Goal: Use online tool/utility: Use online tool/utility

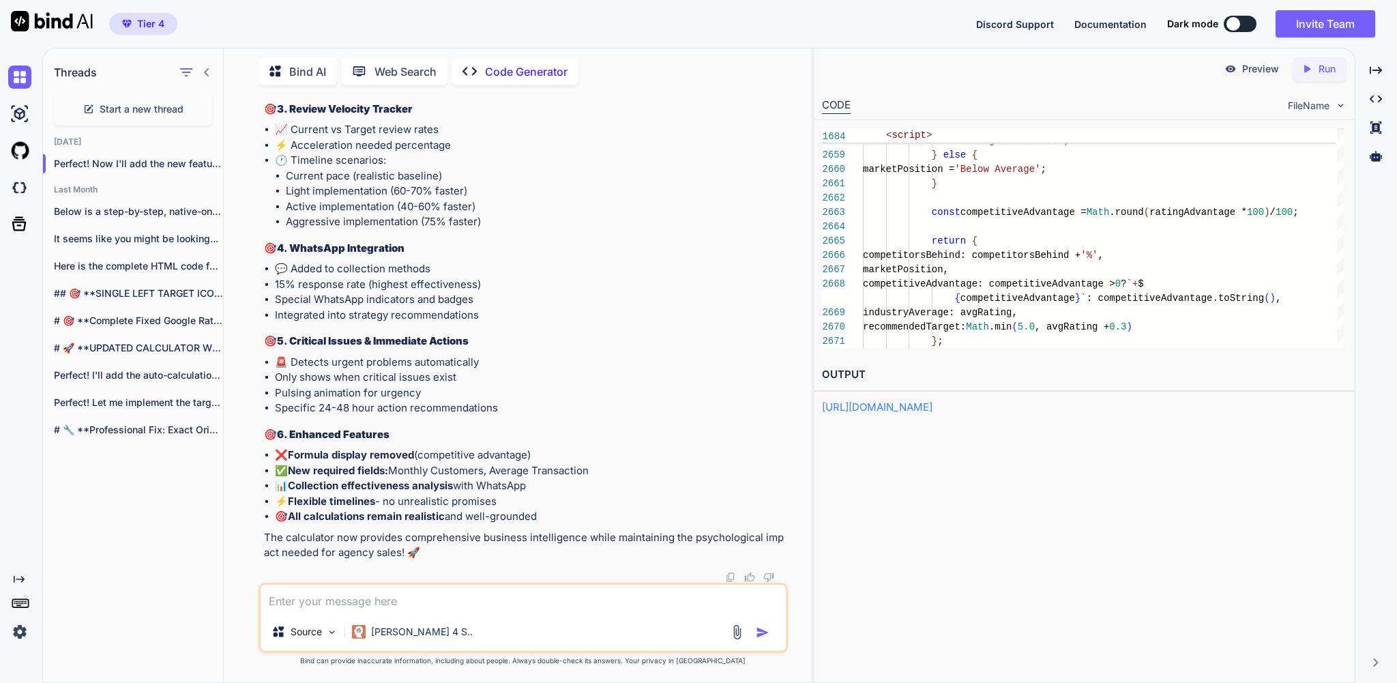
scroll to position [429999, 0]
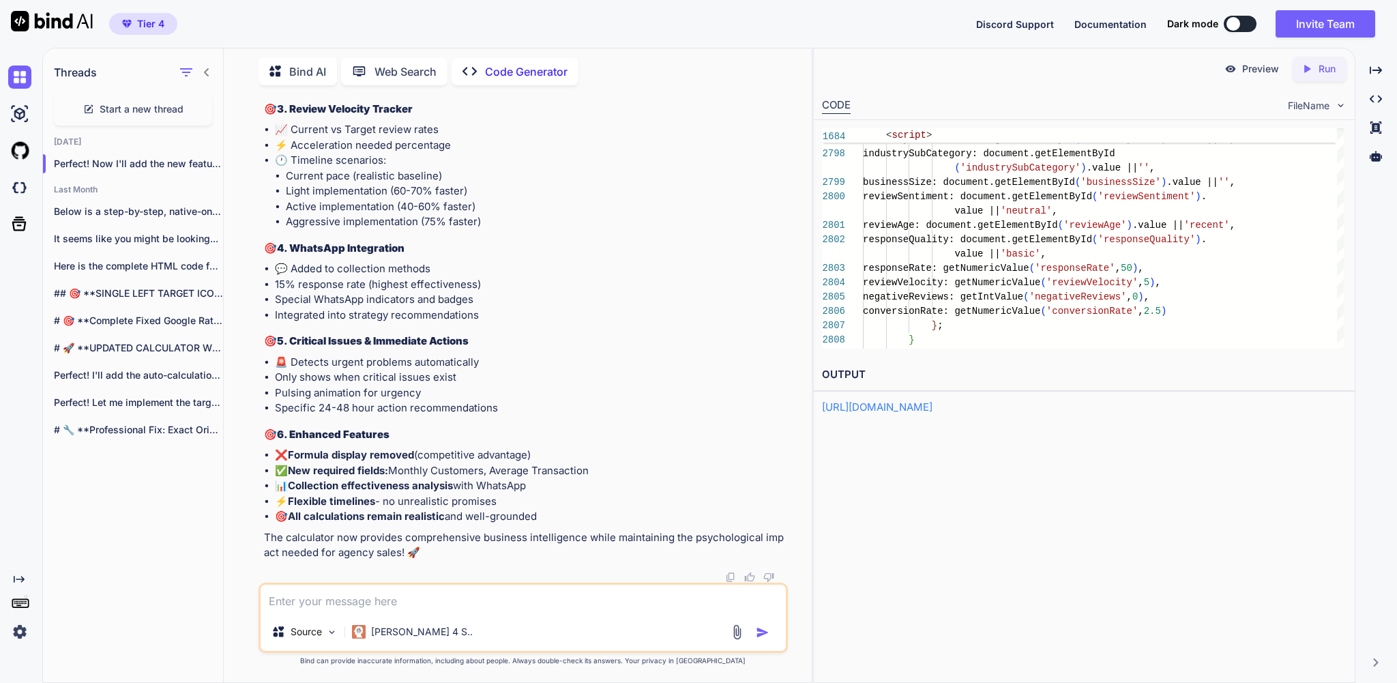
click at [1305, 70] on icon "Created with Pixso." at bounding box center [1306, 69] width 12 height 12
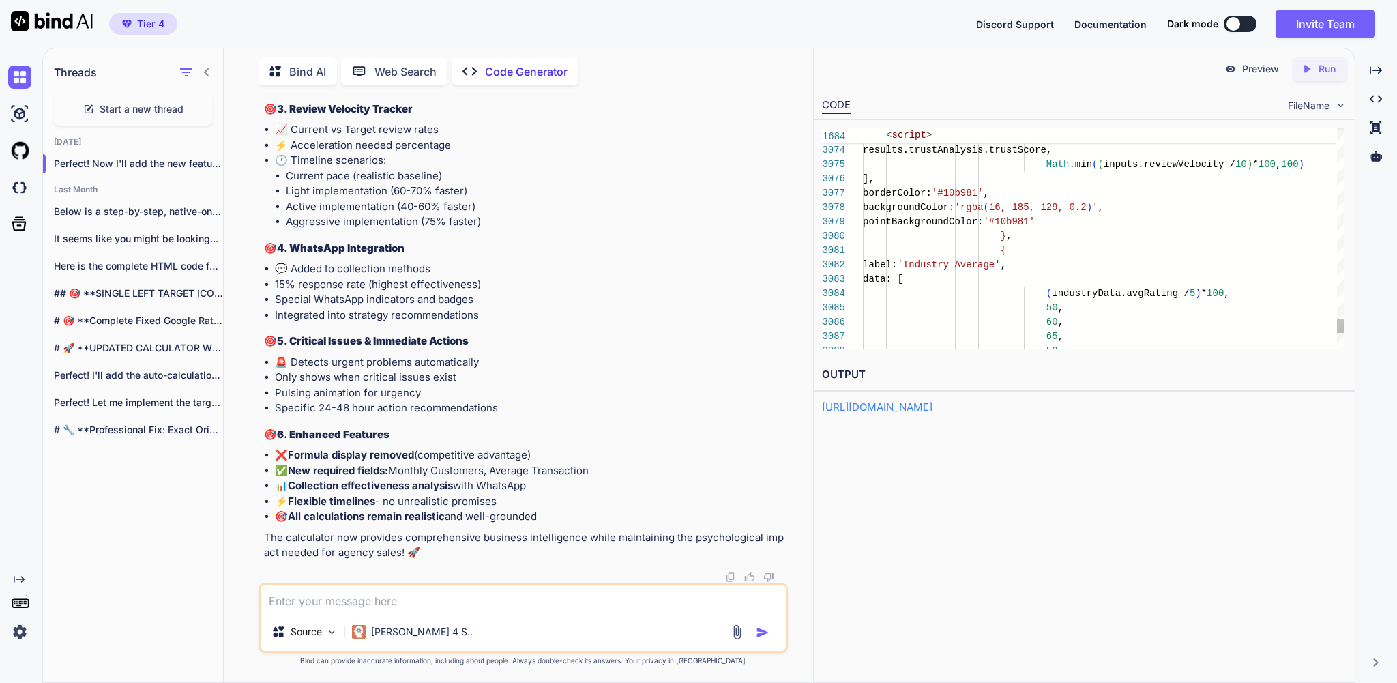
scroll to position [115, 0]
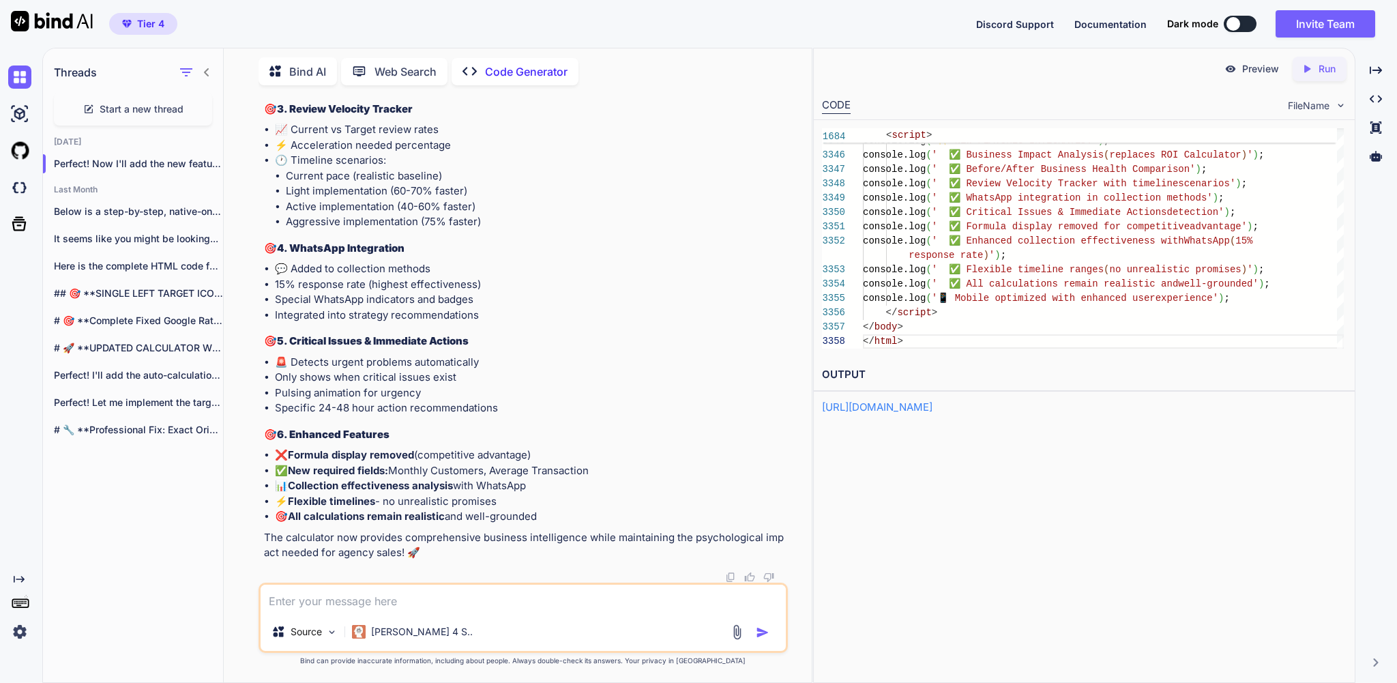
click at [346, 591] on textarea at bounding box center [523, 598] width 524 height 28
paste textarea "Advanced Competitive Analysis"
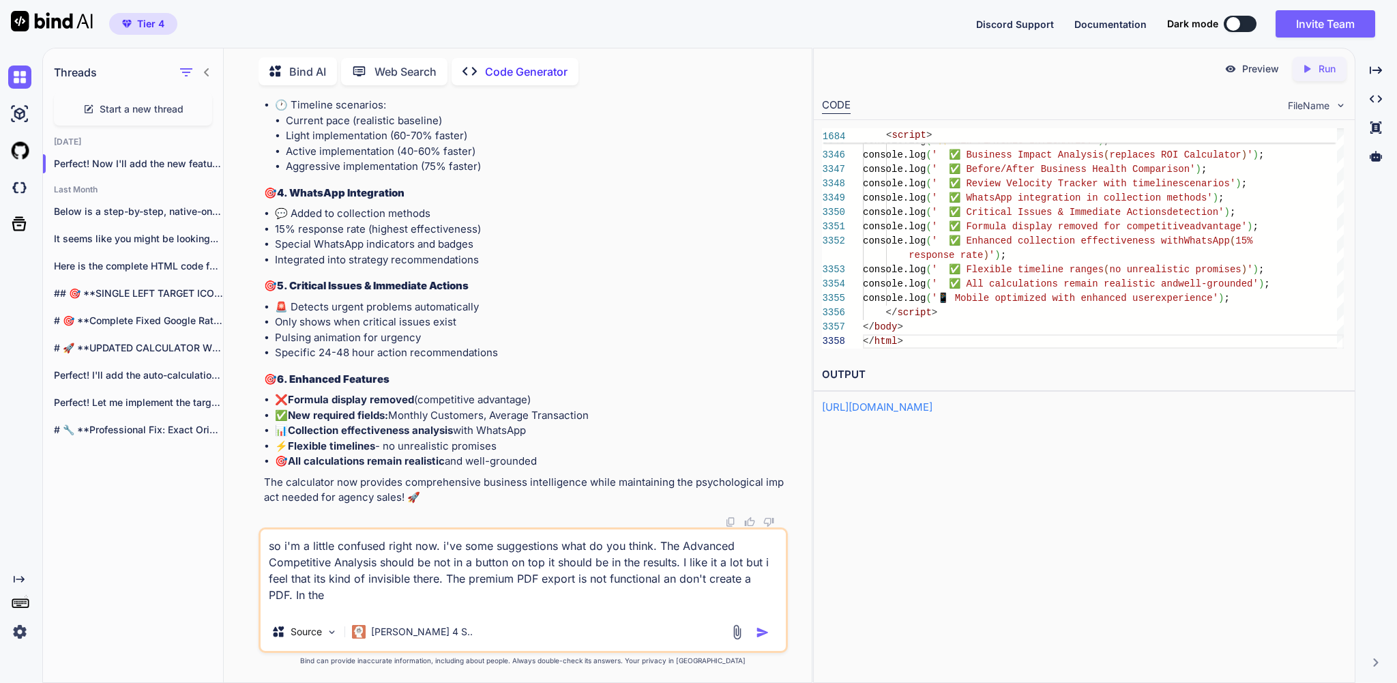
paste textarea "Current Review Collection Methods"
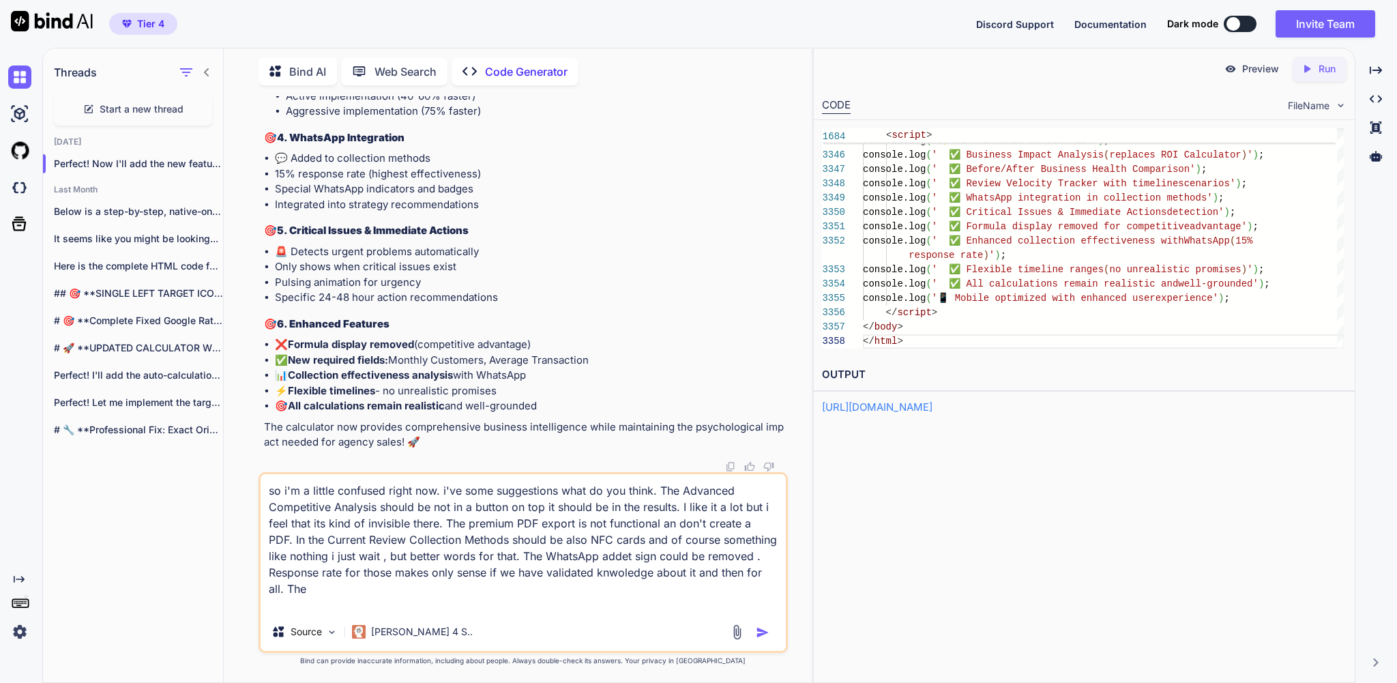
paste textarea "💼 Business Impact Analysis"
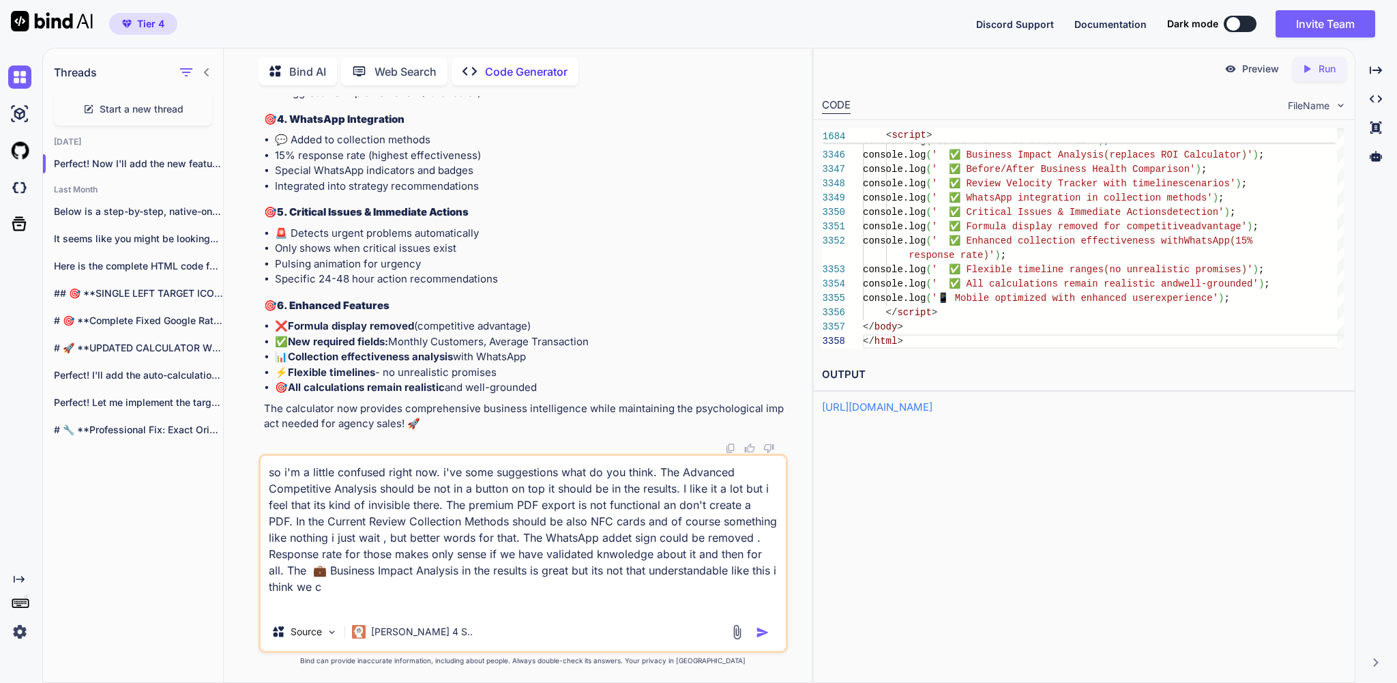
scroll to position [4, 0]
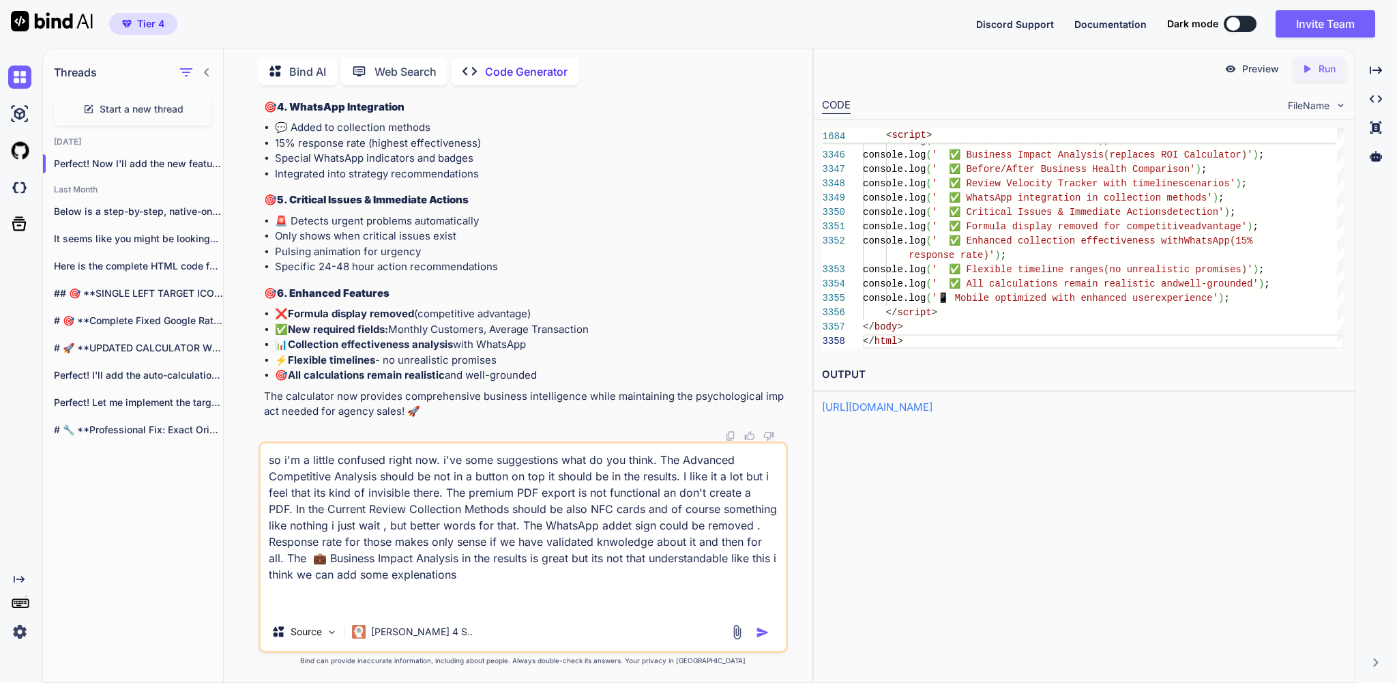
click at [472, 599] on textarea "so i'm a little confused right now. i've some suggestions what do you think. Th…" at bounding box center [523, 527] width 524 height 169
click at [540, 597] on textarea "so i'm a little confused right now. i've some suggestions what do you think. Th…" at bounding box center [523, 527] width 524 height 169
drag, startPoint x: 527, startPoint y: 559, endPoint x: 513, endPoint y: 559, distance: 14.3
click at [514, 559] on textarea "so i'm a little confused right now. i've some suggestions what do you think. Th…" at bounding box center [523, 527] width 524 height 169
click at [462, 539] on textarea "so i'm a little confused right now. i've some suggestions what do you think. Th…" at bounding box center [523, 527] width 524 height 169
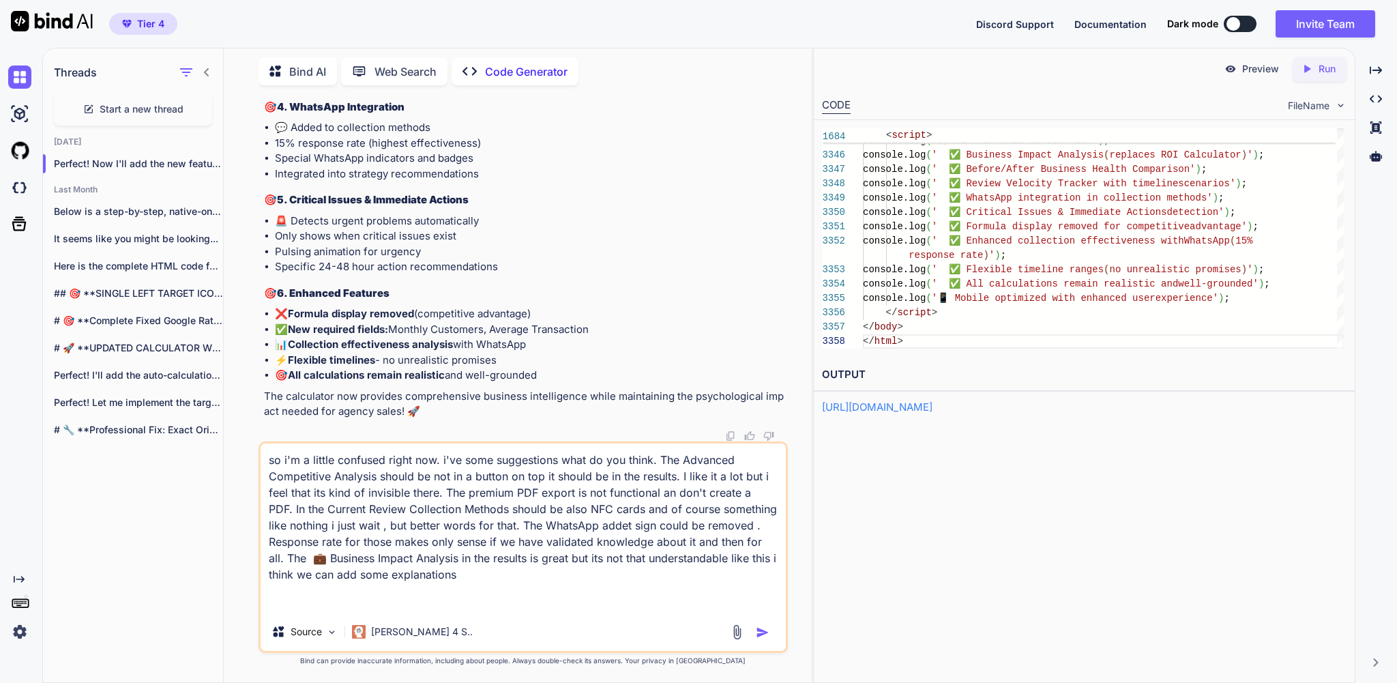
click at [481, 541] on textarea "so i'm a little confused right now. i've some suggestions what do you think. Th…" at bounding box center [523, 527] width 524 height 169
click at [526, 600] on textarea "so i'm a little confused right now. i've some suggestions what do you think. Th…" at bounding box center [523, 527] width 524 height 169
paste textarea "⚡ Review Momentum Analysis"
paste textarea "Timeline Scenarios"
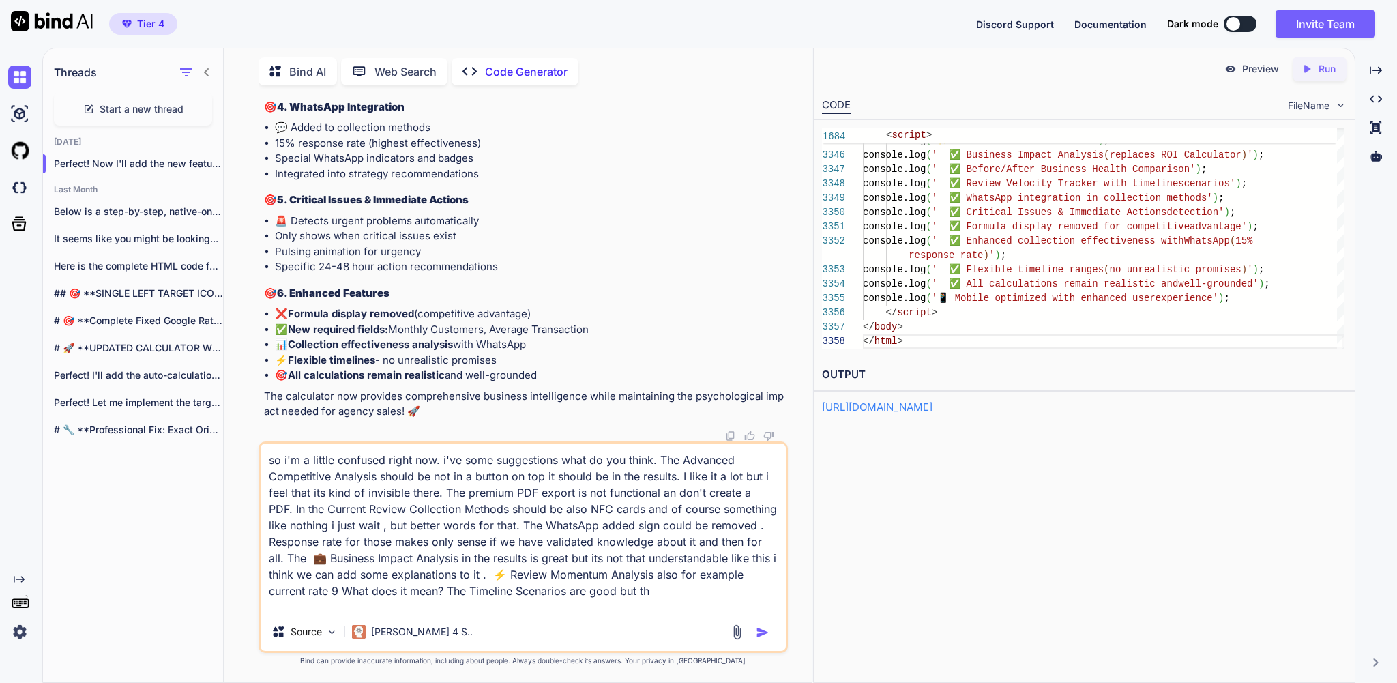
scroll to position [41, 0]
paste textarea "📊 Business Health Scorecard"
paste textarea "Current Health 6 /10 Good Performance"
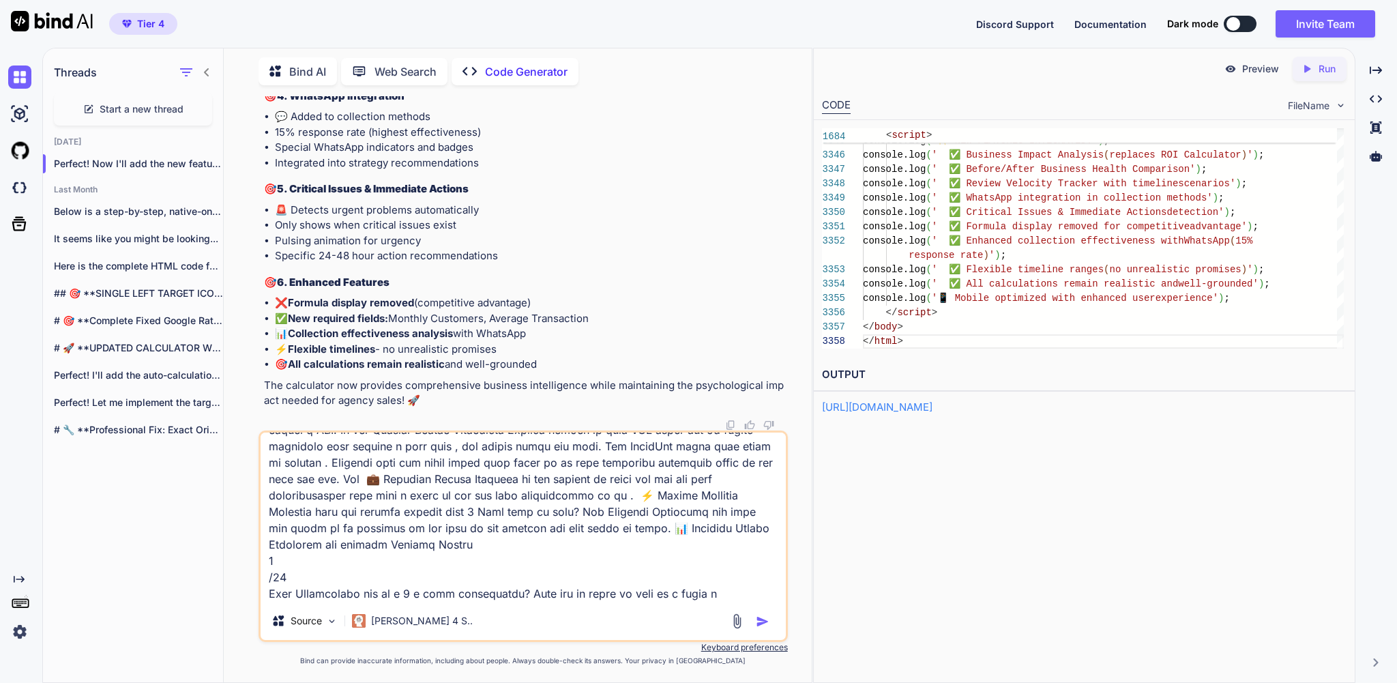
scroll to position [133, 0]
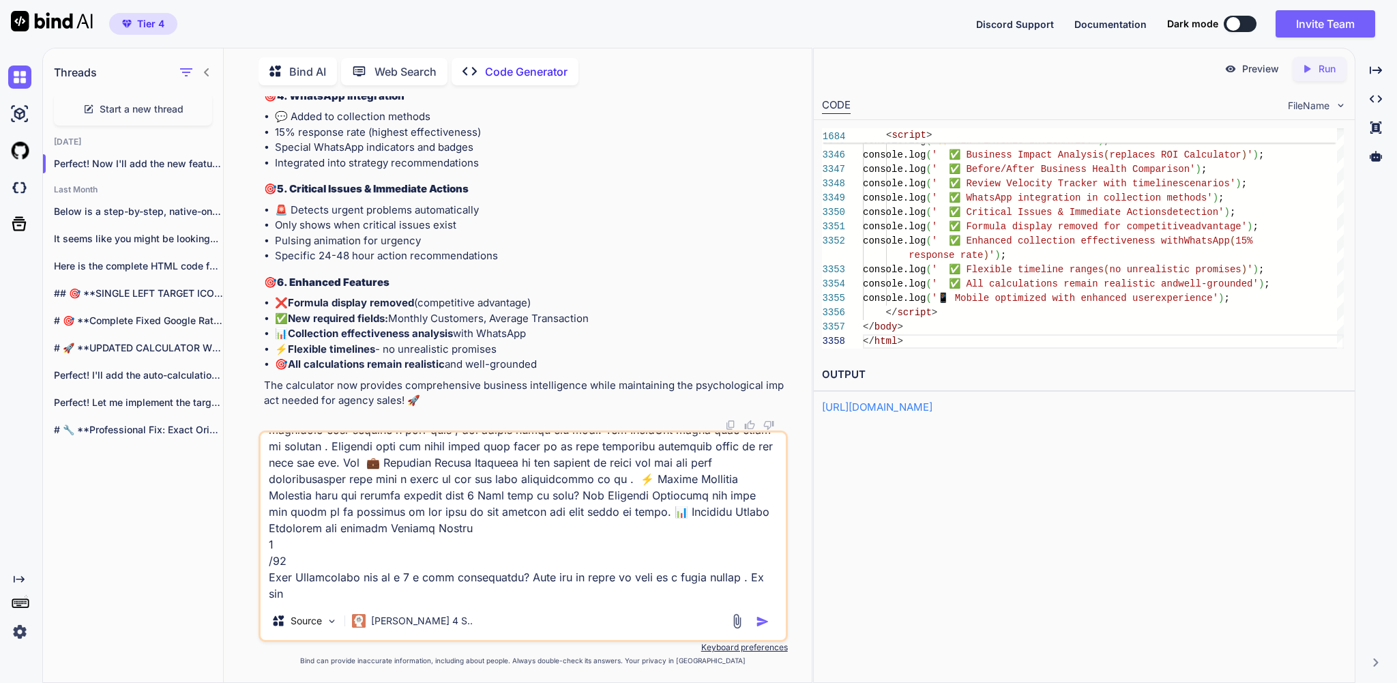
paste textarea "Google's Exact Cascading Rounding Algorithm"
paste textarea "Reviews Needed Formula: We no longer display the exact calculation to maintain …"
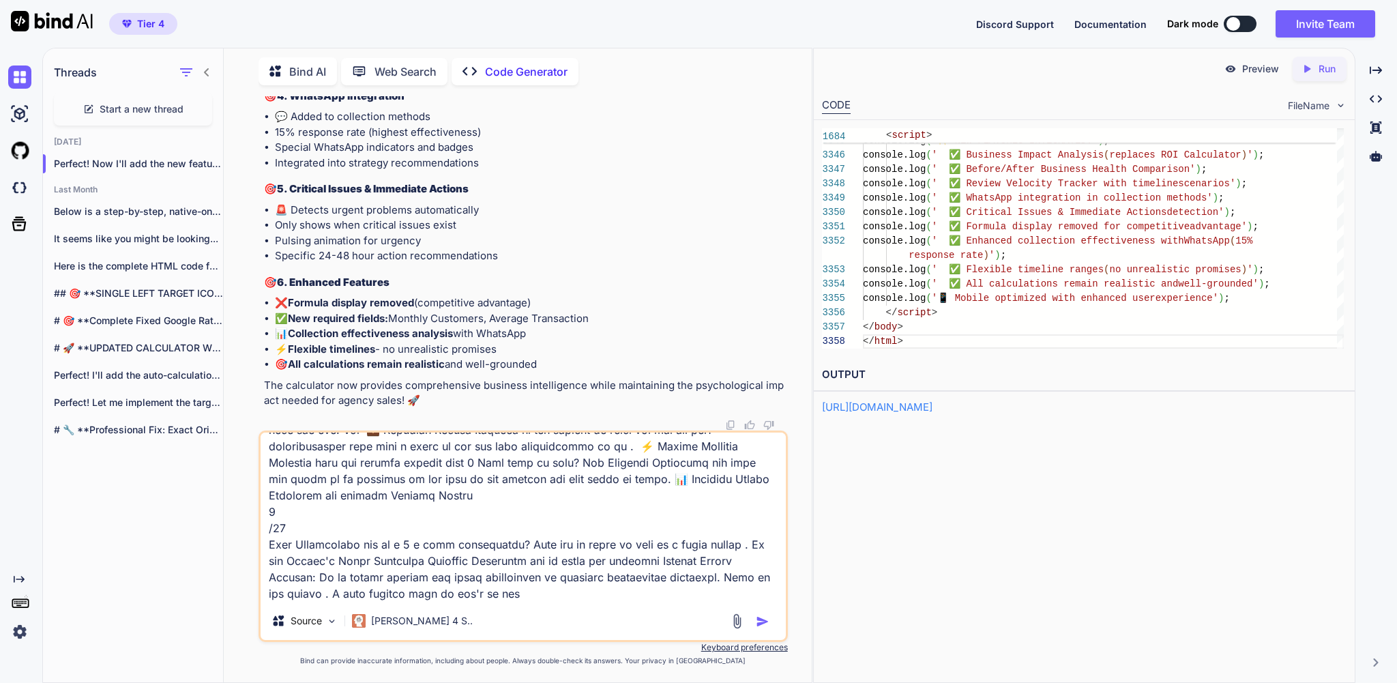
scroll to position [188, 0]
paste textarea "ROI Analysis"
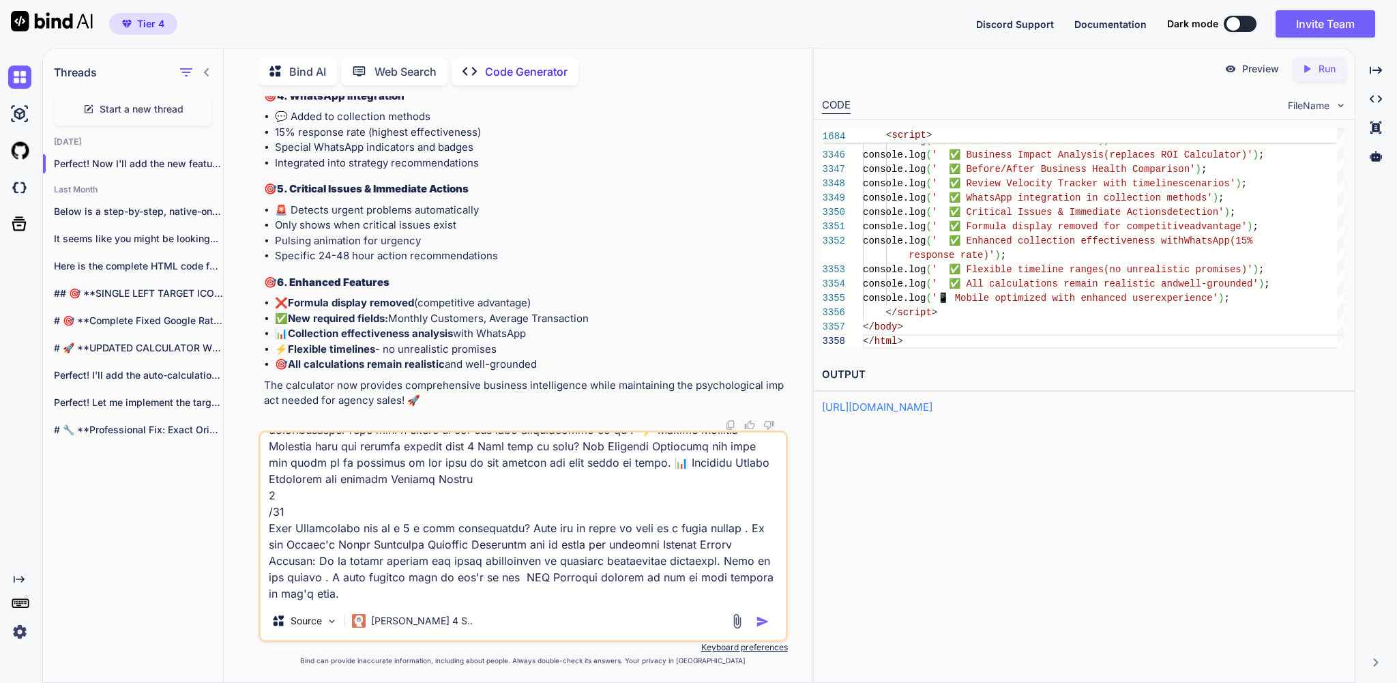
scroll to position [428717, 0]
paste textarea "Strategic Review Collection Plan"
paste textarea "ALWAYS INCLUDED WhatsApp Integration"
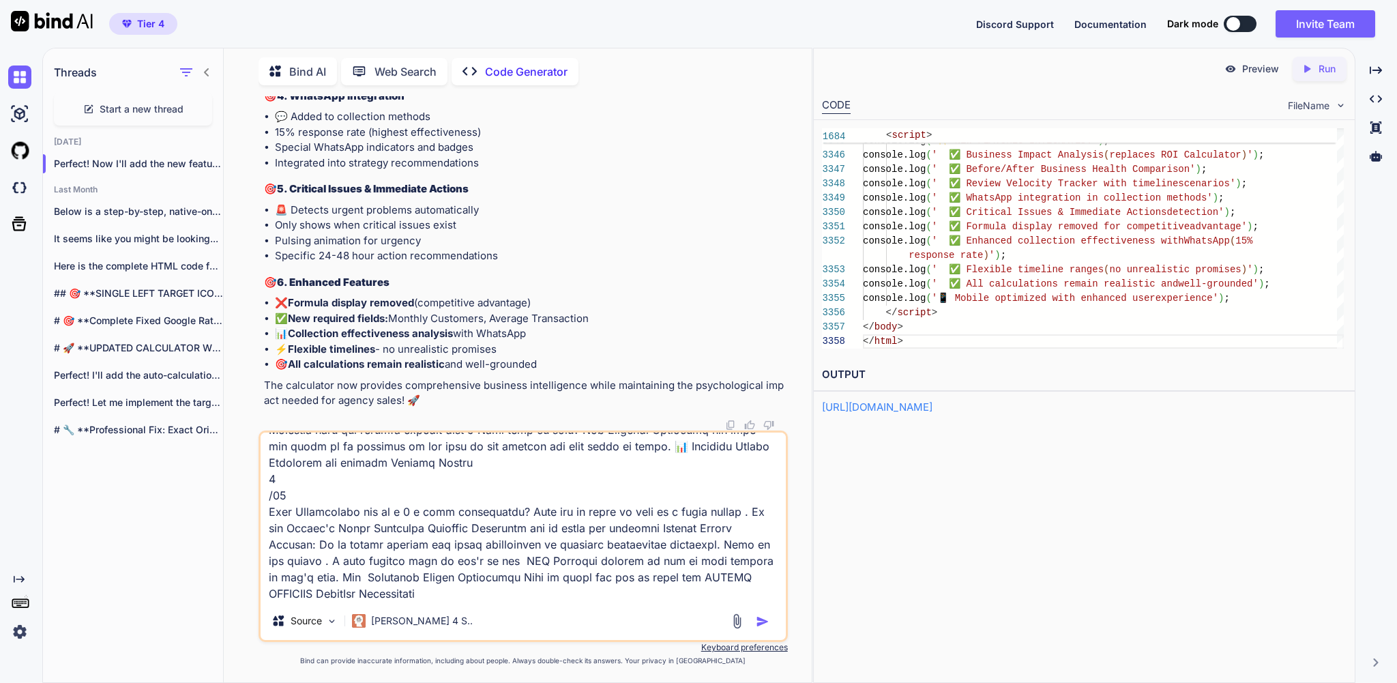
scroll to position [225, 0]
paste textarea "Collection Methods & Effectiveness"
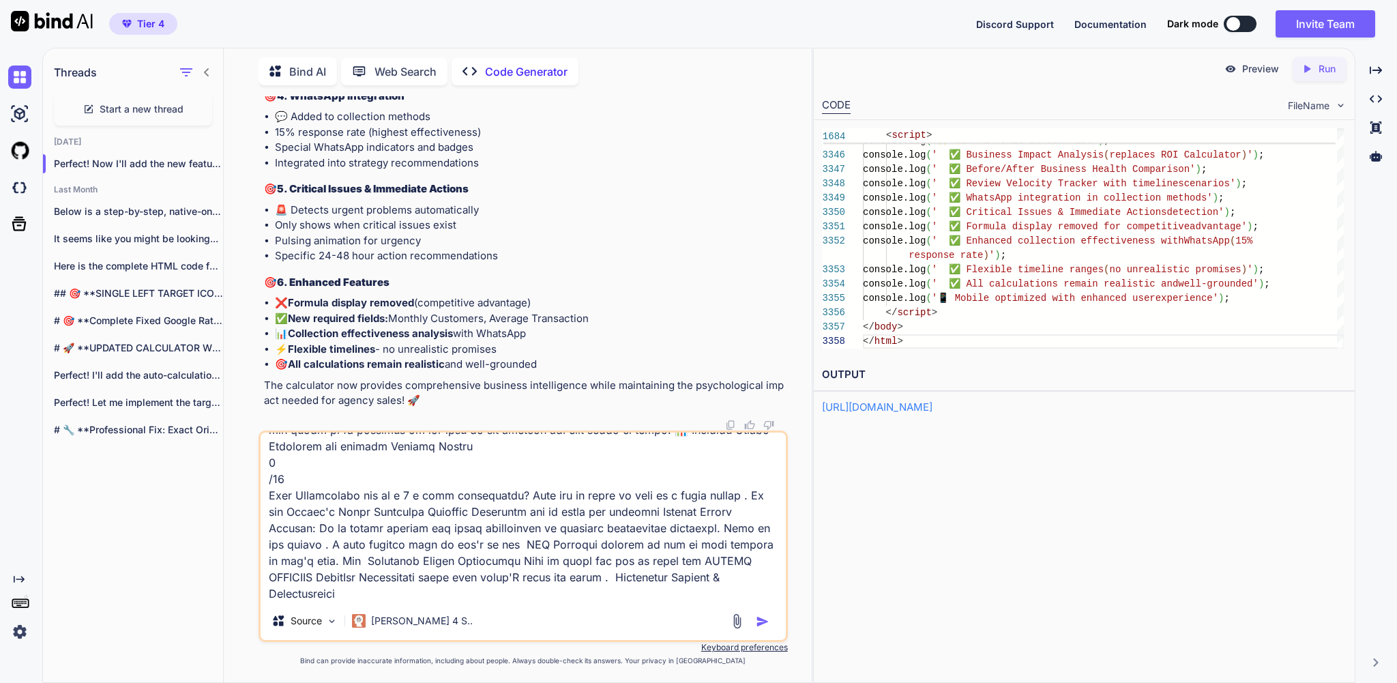
scroll to position [243, 0]
paste textarea "Pro Tips for Success"
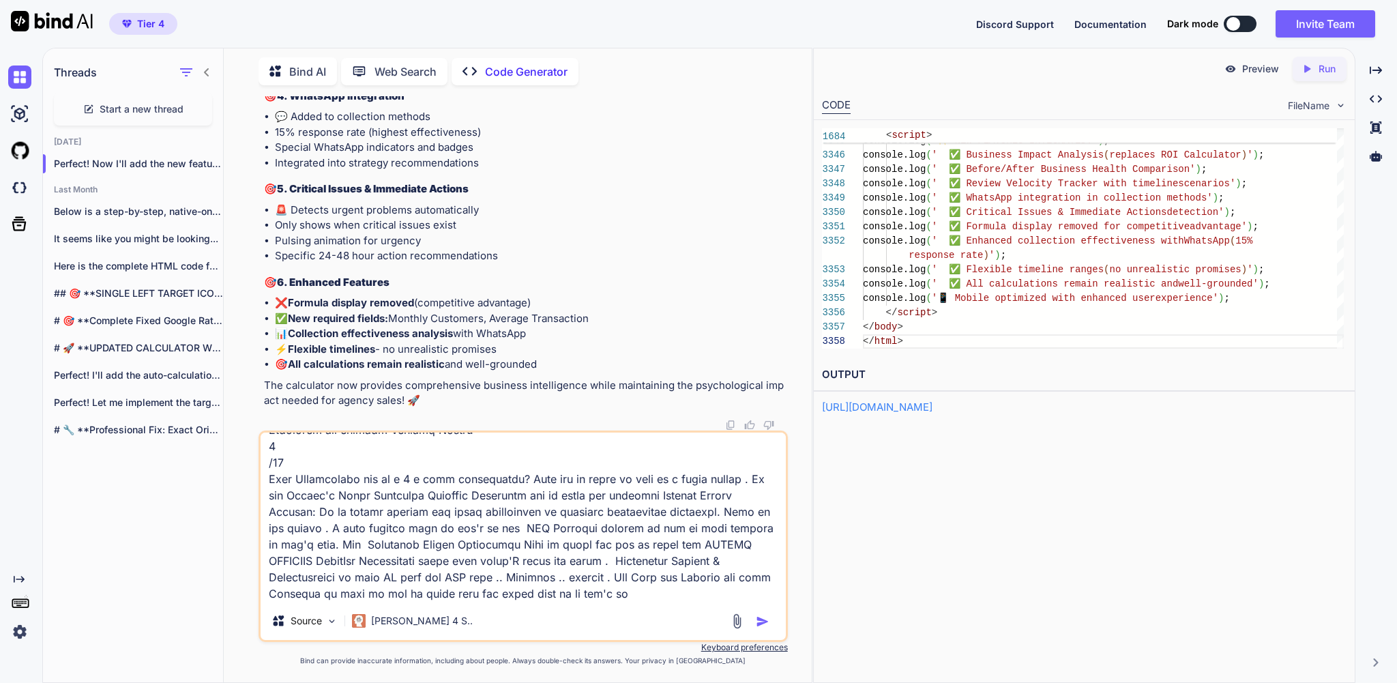
scroll to position [280, 0]
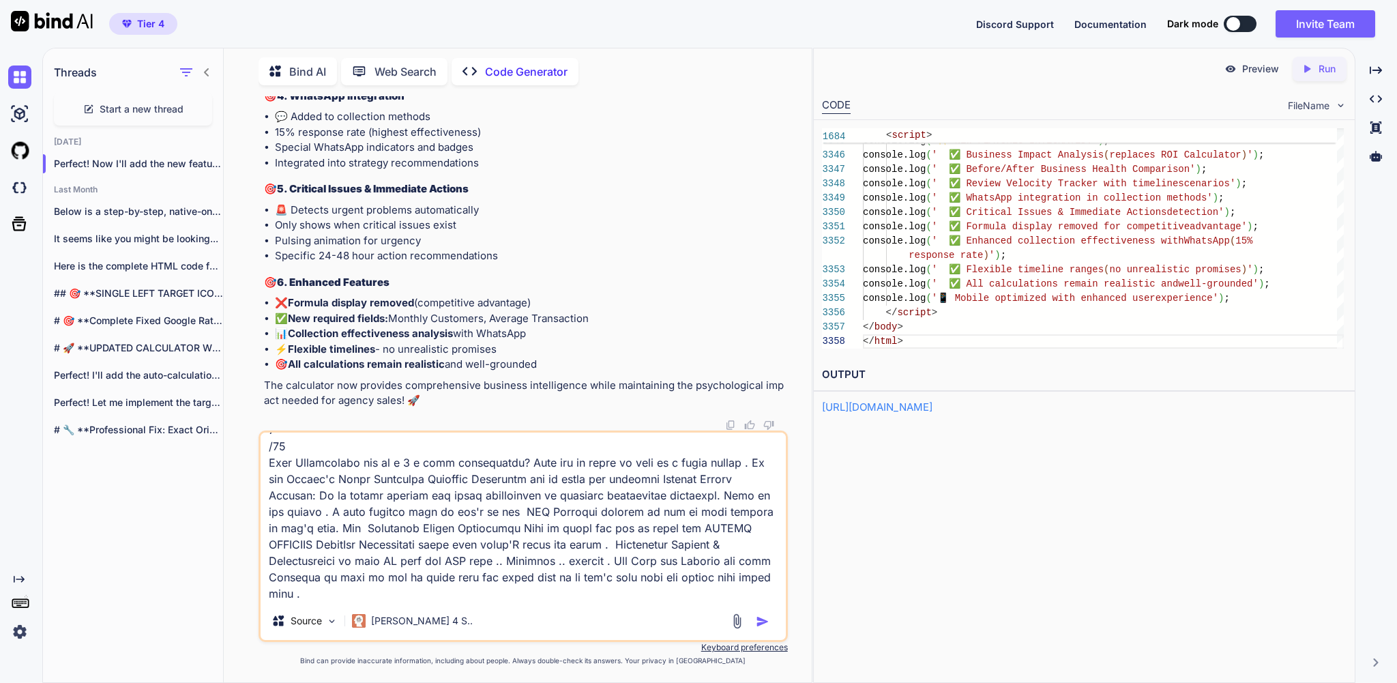
paste textarea "Competitive Positioning"
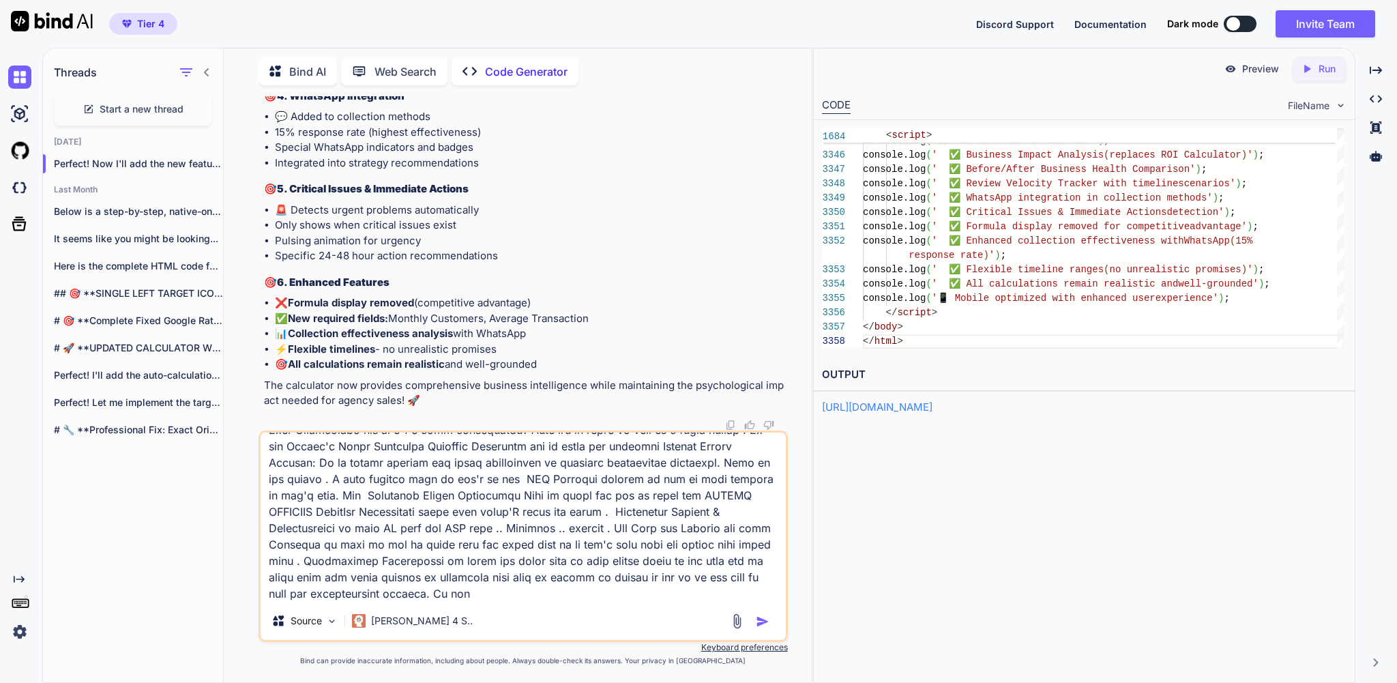
scroll to position [336, 0]
paste textarea "and WhatsApp integration."
type textarea "lo i'd s ametco adipisci elits doe. t'in utla etdoloremag aliq en adm venia. Qu…"
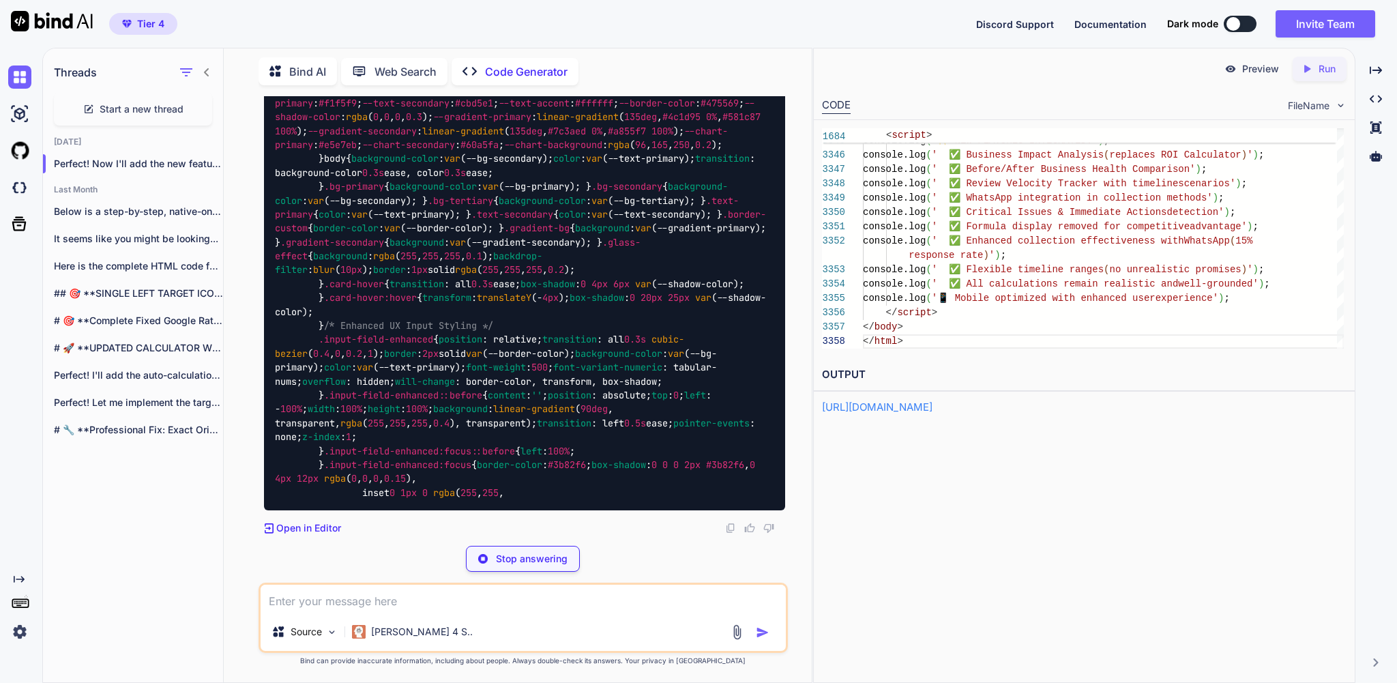
scroll to position [432735, 0]
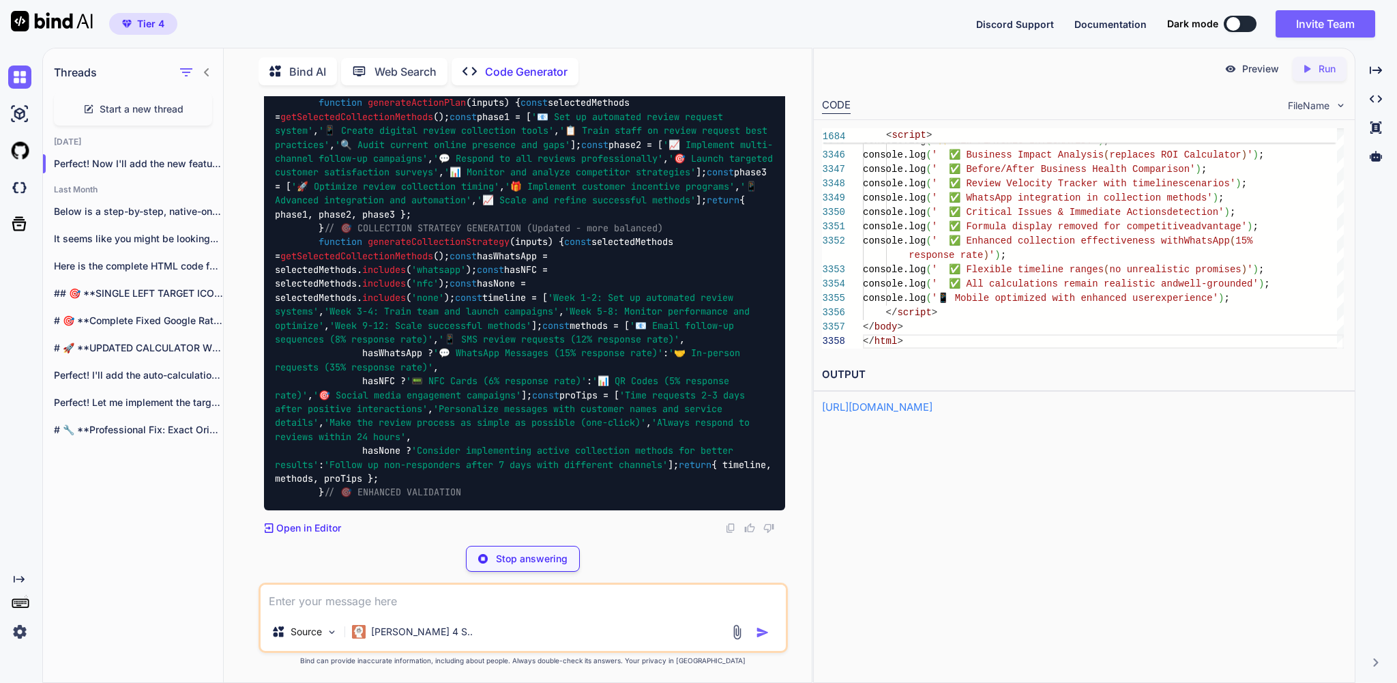
scroll to position [115, 0]
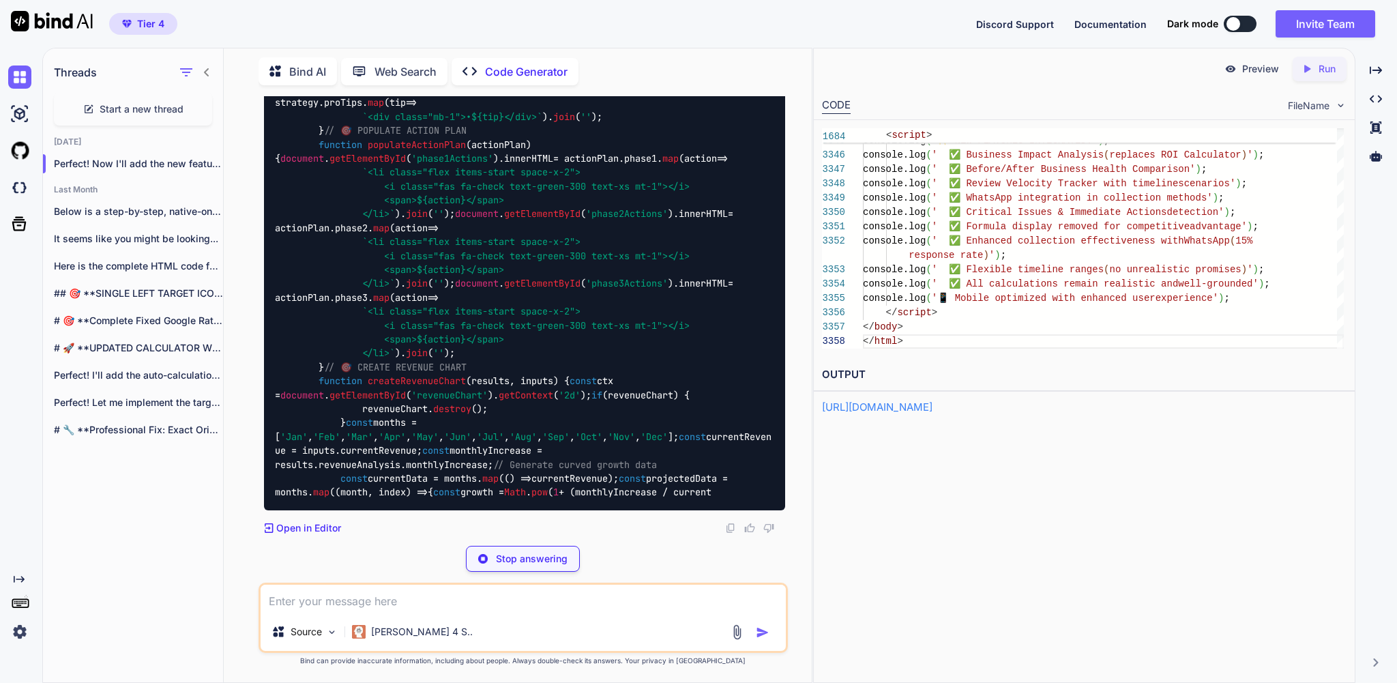
type textarea "x"
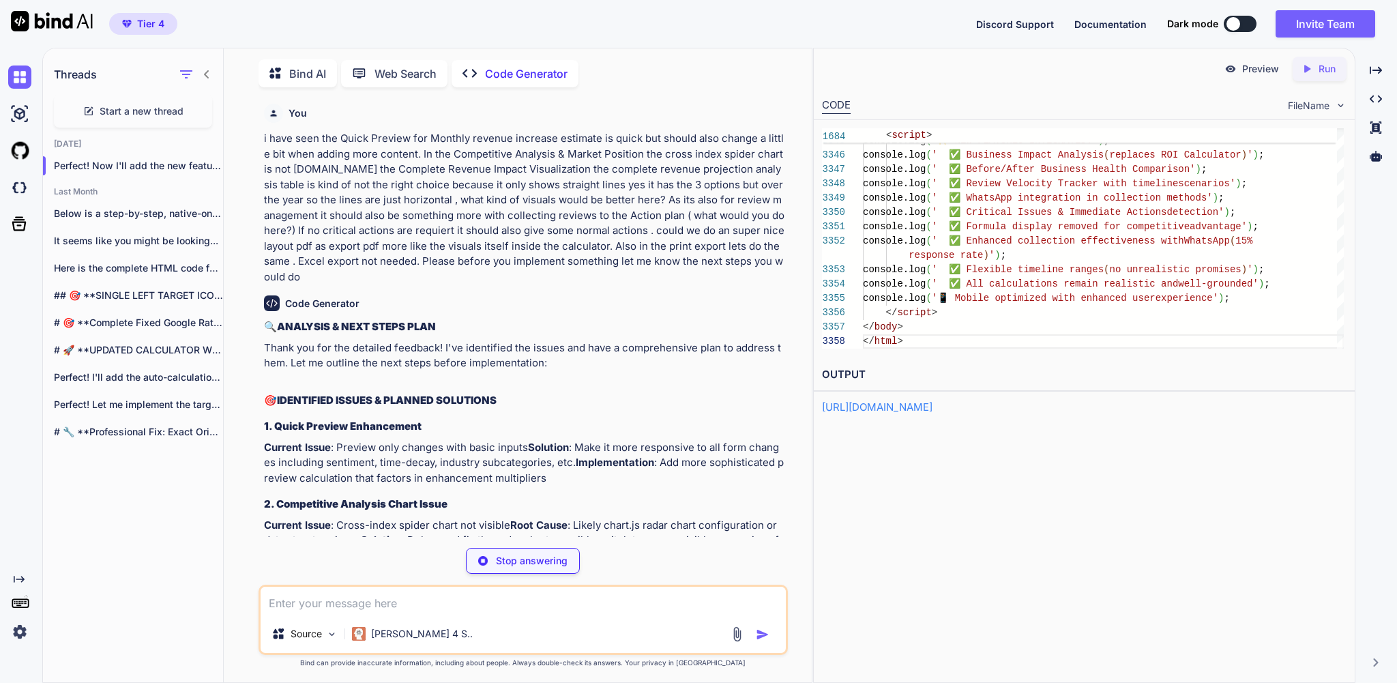
type textarea "x"
type textarea "console.log(' ✅ Strategic Collection Plan WhatsApp badges removed'); console.lo…"
type textarea "x"
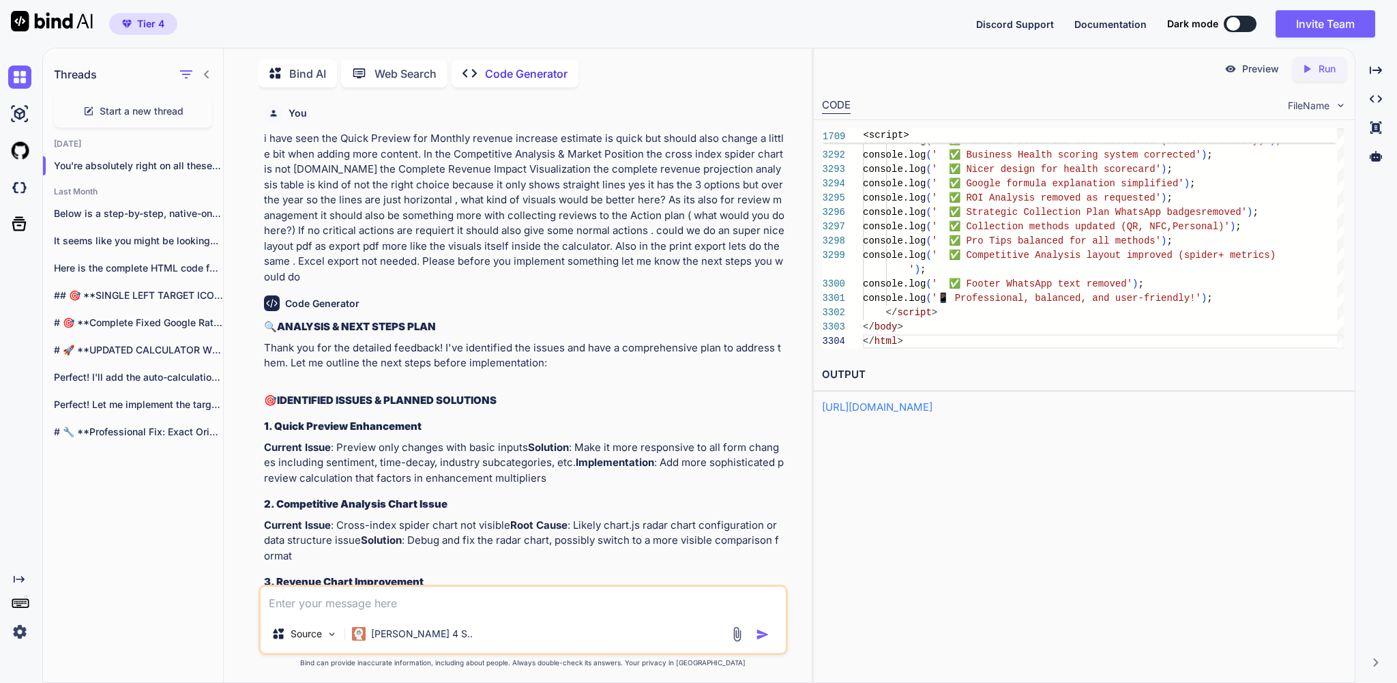
scroll to position [432735, 0]
